Goal: Task Accomplishment & Management: Use online tool/utility

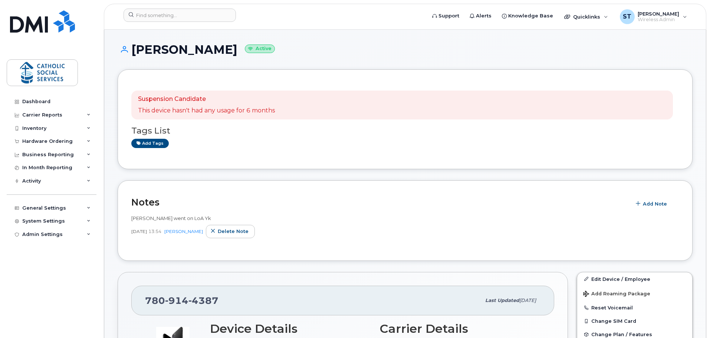
scroll to position [186, 0]
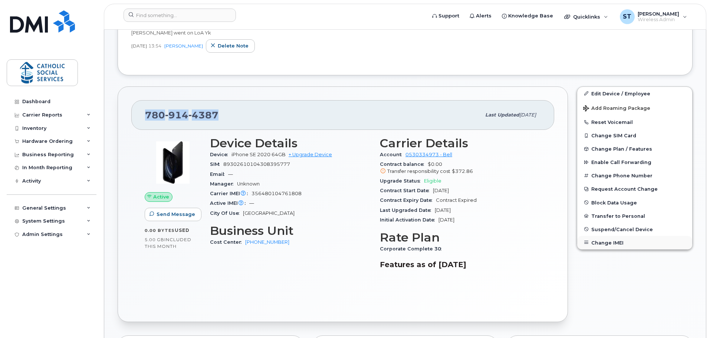
click at [602, 243] on button "Change IMEI" at bounding box center [634, 242] width 115 height 13
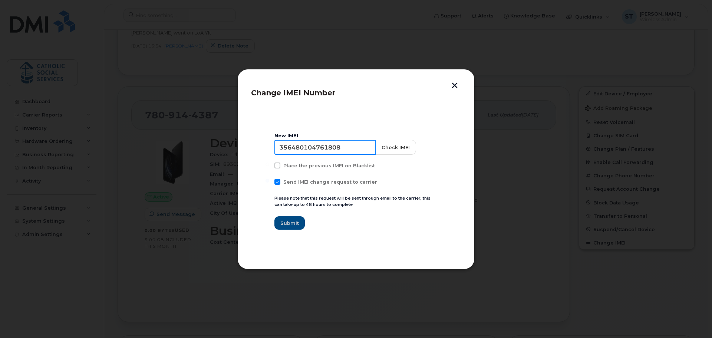
drag, startPoint x: 350, startPoint y: 148, endPoint x: 264, endPoint y: 145, distance: 86.1
click at [264, 145] on section "New IMEI 356480104761808 Check IMEI Place the previous IMEI on Blacklist Send I…" at bounding box center [356, 181] width 210 height 148
type input "350757503900202"
click at [387, 145] on button "Check IMEI" at bounding box center [395, 147] width 41 height 15
click at [287, 220] on span "Submit" at bounding box center [289, 223] width 19 height 7
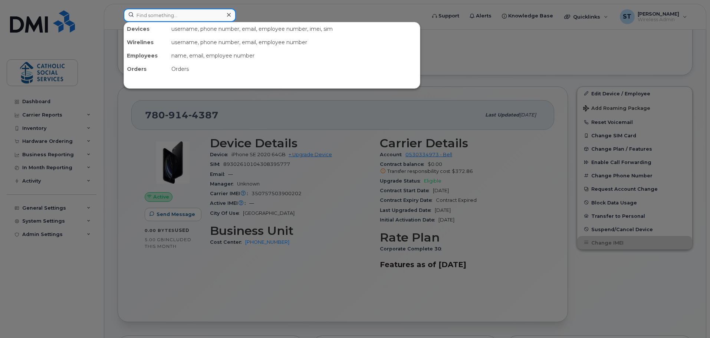
click at [169, 14] on input at bounding box center [180, 15] width 112 height 13
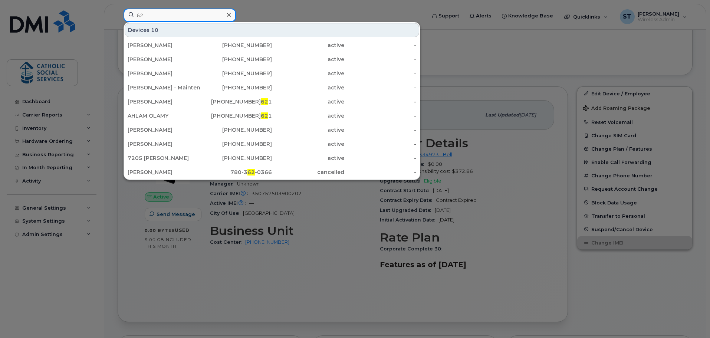
type input "6"
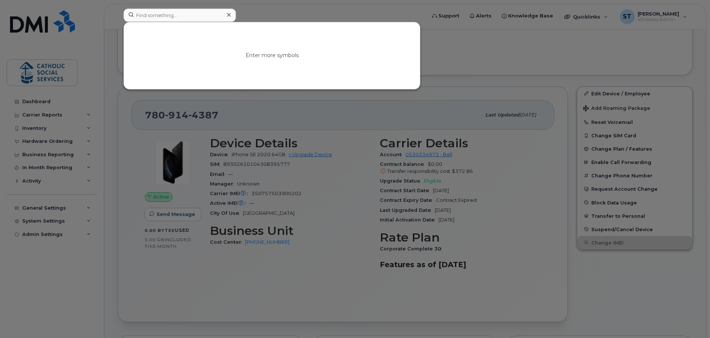
click at [511, 55] on div at bounding box center [355, 169] width 710 height 338
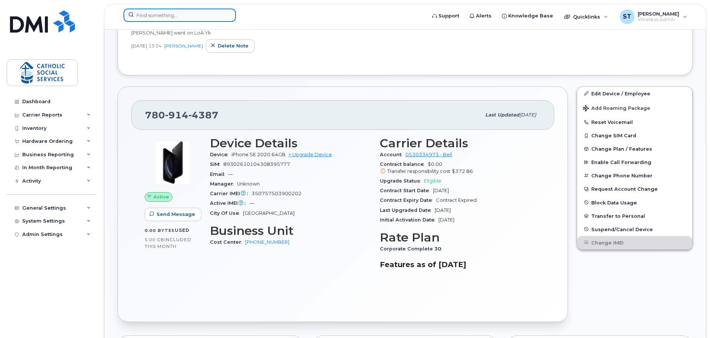
click at [180, 13] on input at bounding box center [180, 15] width 112 height 13
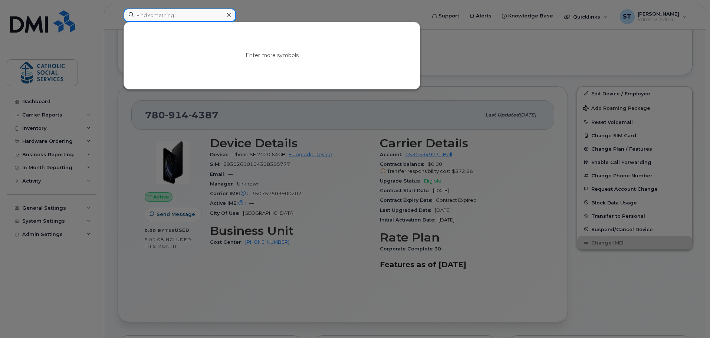
paste input "8912230102348125737"
type input "8912230102348125737"
click at [228, 14] on icon at bounding box center [229, 15] width 4 height 4
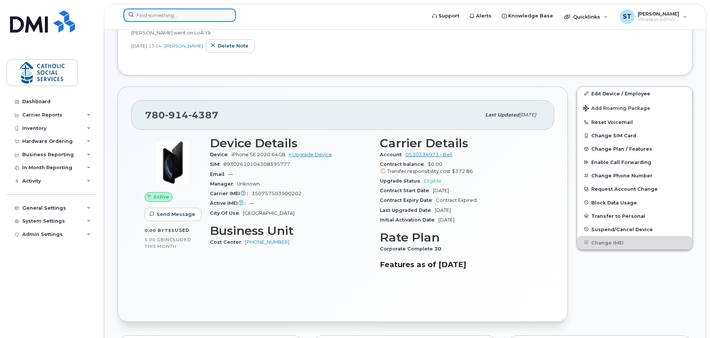
click at [176, 15] on input at bounding box center [180, 15] width 112 height 13
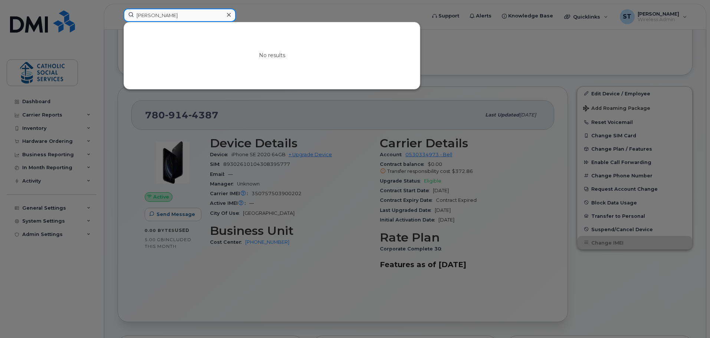
type input "grat"
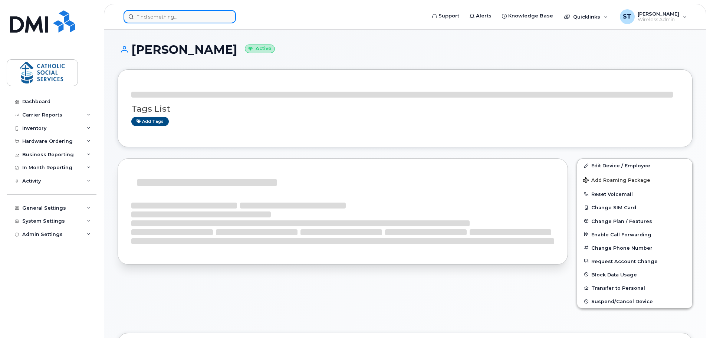
click at [175, 20] on input at bounding box center [180, 16] width 112 height 13
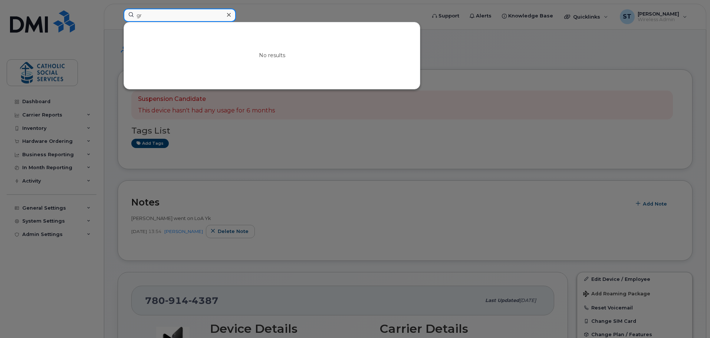
type input "g"
click at [285, 145] on div at bounding box center [355, 169] width 710 height 338
click at [182, 15] on input at bounding box center [180, 15] width 112 height 13
paste input "7808060130"
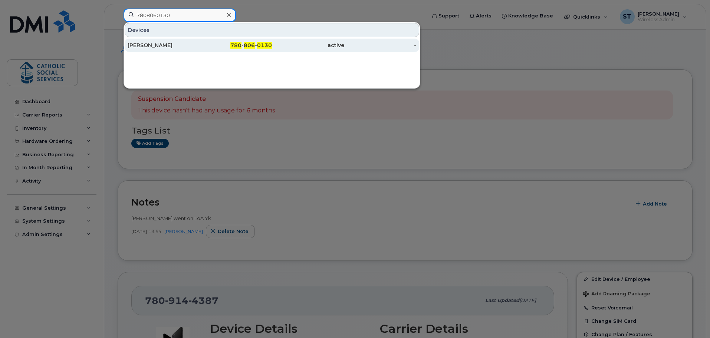
type input "7808060130"
click at [247, 45] on span "806" at bounding box center [249, 45] width 11 height 7
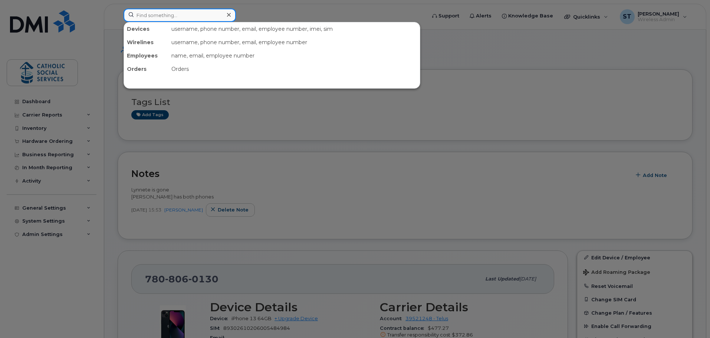
click at [165, 15] on input at bounding box center [180, 15] width 112 height 13
paste input "8912230000526969878"
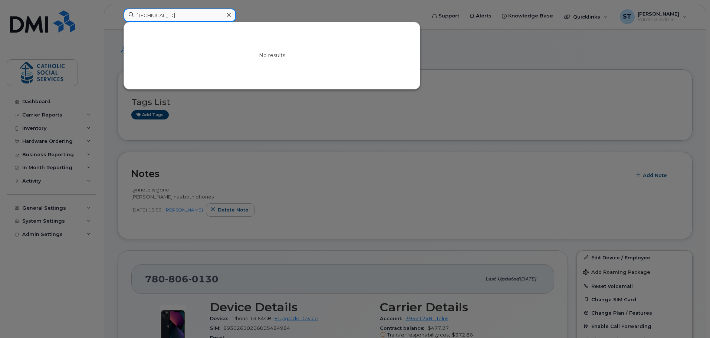
type input "8912230000526969878"
click at [228, 14] on icon at bounding box center [229, 15] width 4 height 4
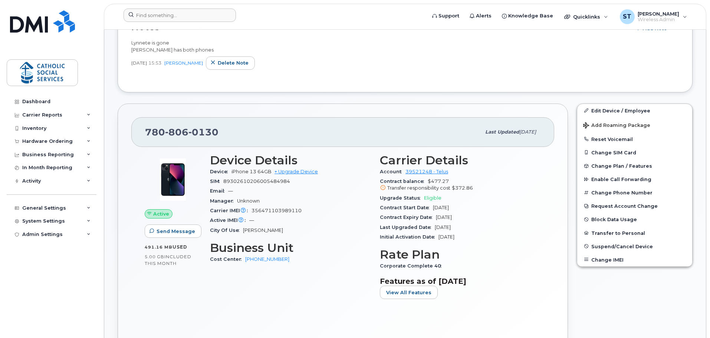
scroll to position [148, 0]
